Goal: Find specific page/section: Find specific page/section

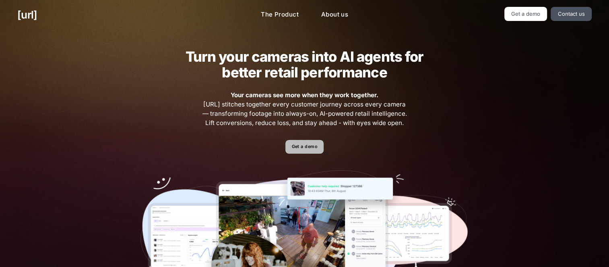
click at [320, 148] on link "Get a demo" at bounding box center [305, 147] width 38 height 14
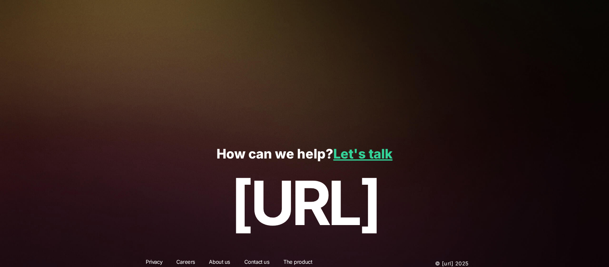
scroll to position [231, 0]
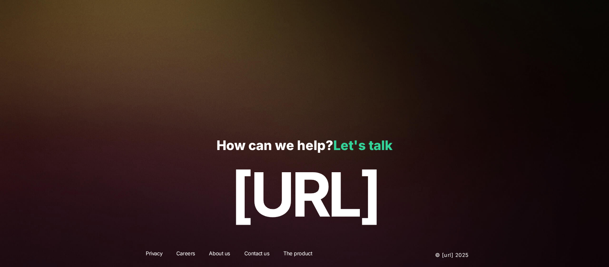
click at [353, 150] on link "Let's talk" at bounding box center [362, 145] width 59 height 16
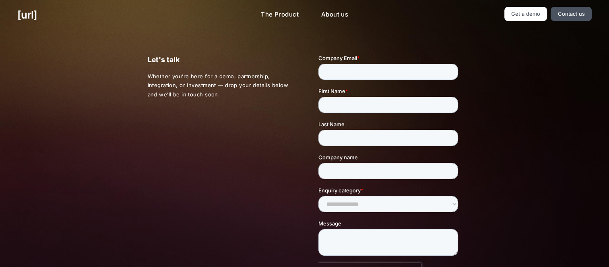
scroll to position [5, 0]
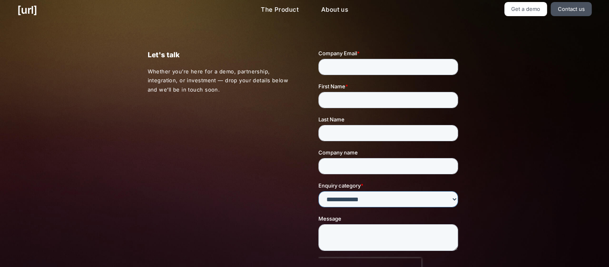
click at [356, 192] on select "**********" at bounding box center [389, 199] width 140 height 16
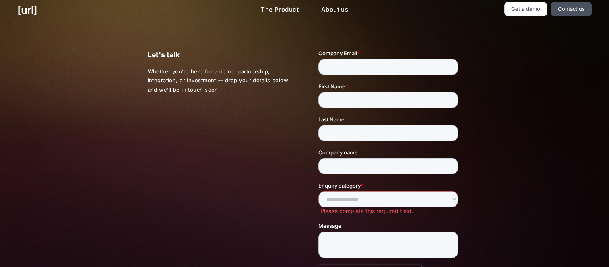
click at [244, 135] on div "Let's talk Whether you’re here for a demo, partnership, integration, or investm…" at bounding box center [304, 191] width 349 height 332
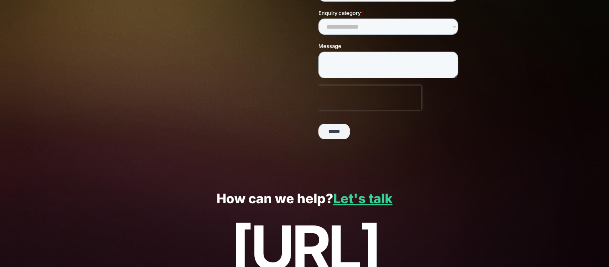
scroll to position [231, 0]
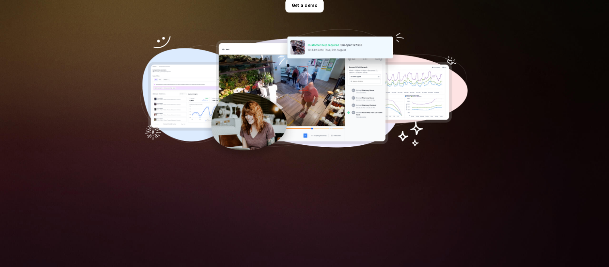
scroll to position [143, 0]
